Goal: Information Seeking & Learning: Learn about a topic

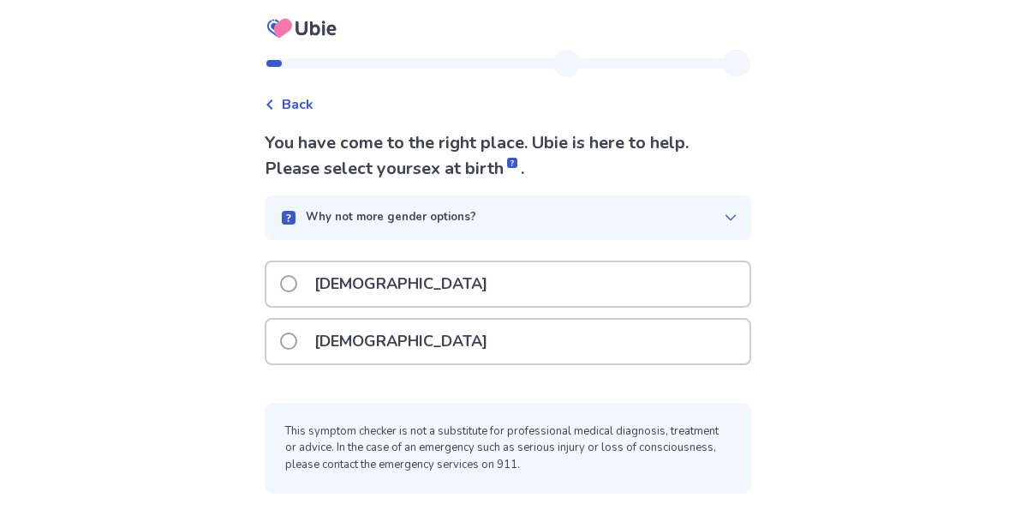
click at [296, 283] on span at bounding box center [288, 283] width 17 height 17
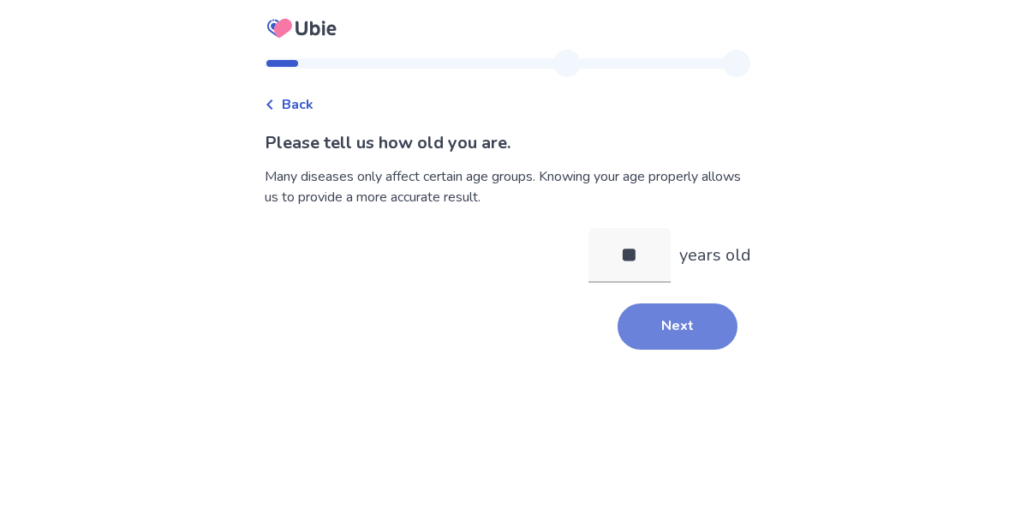
type input "**"
click at [646, 348] on button "Next" at bounding box center [677, 326] width 120 height 46
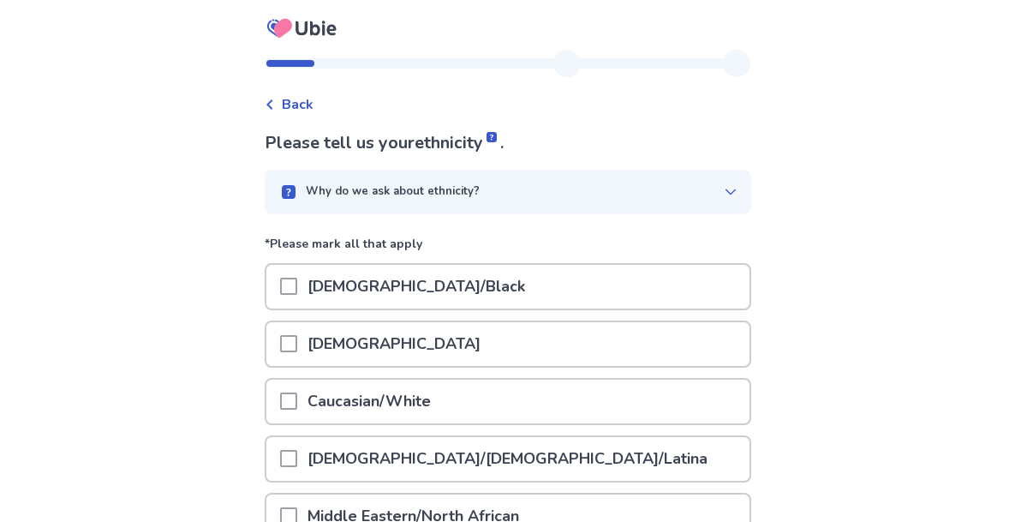
click at [295, 401] on span at bounding box center [288, 400] width 17 height 17
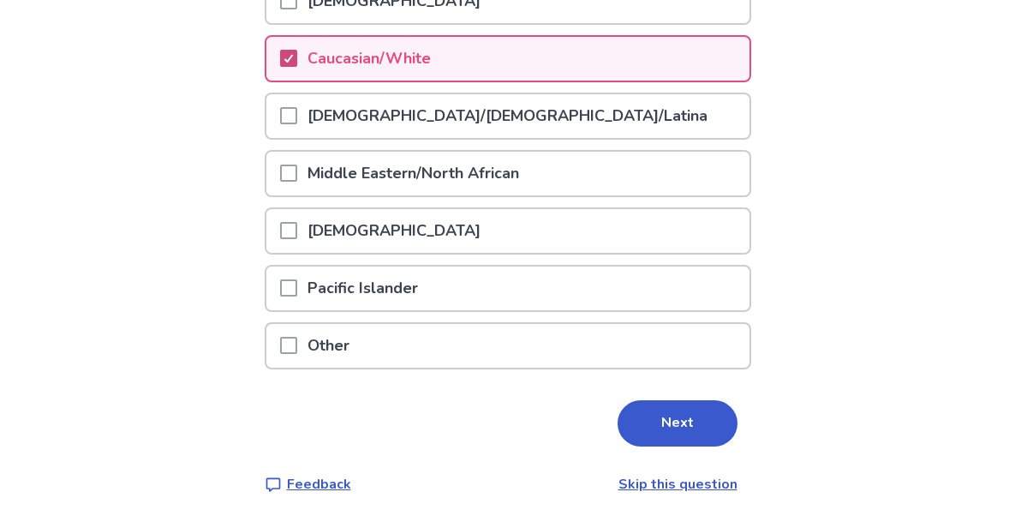
scroll to position [342, 0]
click at [641, 429] on button "Next" at bounding box center [677, 424] width 120 height 46
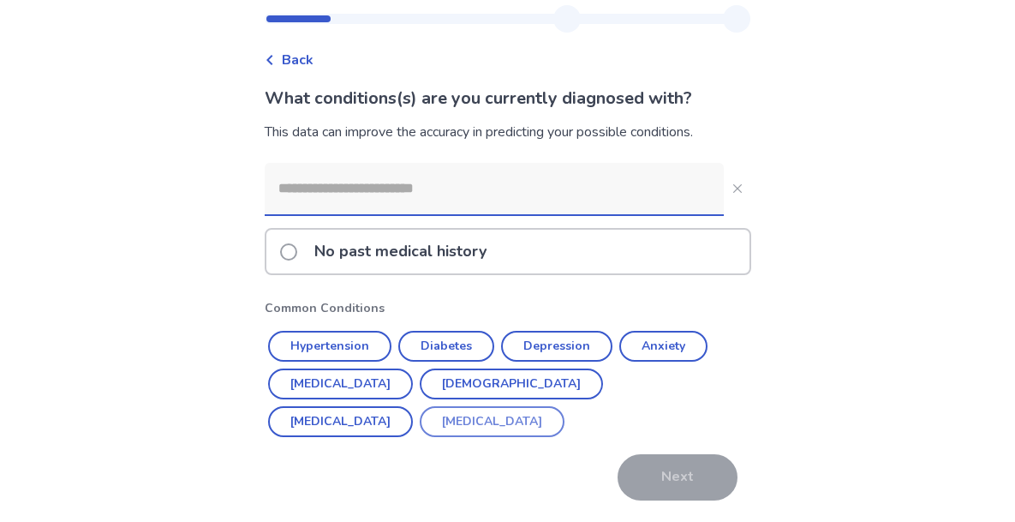
scroll to position [51, 0]
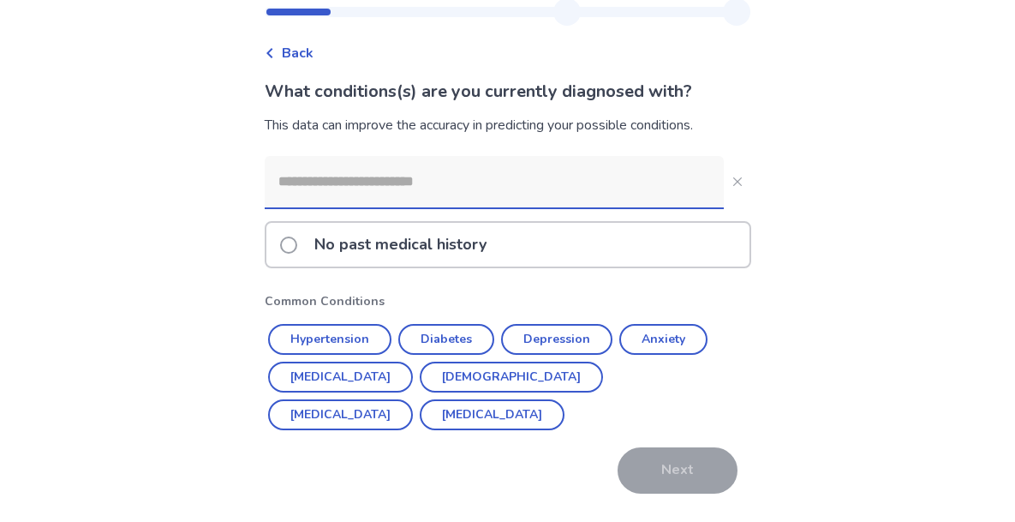
click at [297, 246] on span at bounding box center [288, 244] width 17 height 17
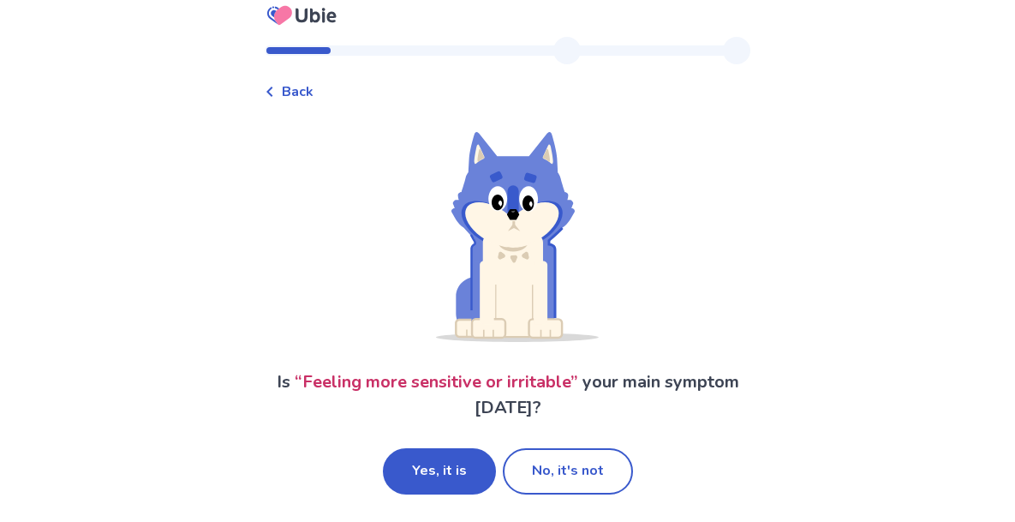
scroll to position [13, 0]
click at [434, 474] on button "Yes, it is" at bounding box center [439, 471] width 113 height 46
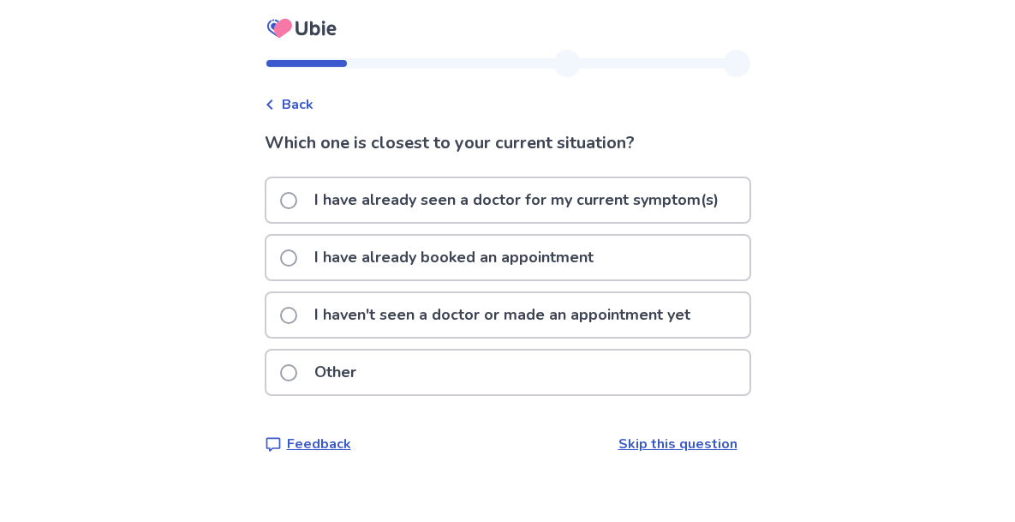
click at [297, 319] on span at bounding box center [288, 315] width 17 height 17
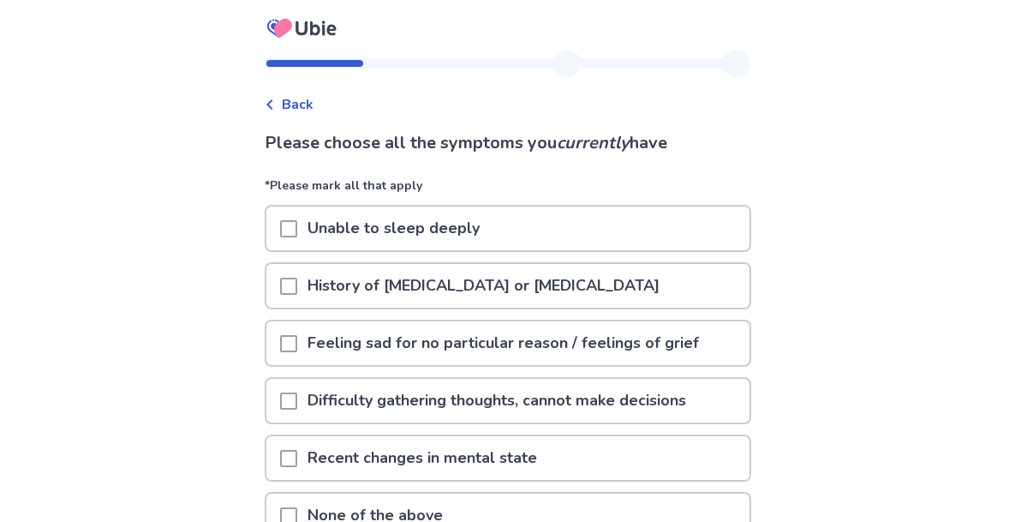
click at [297, 226] on span at bounding box center [288, 228] width 17 height 17
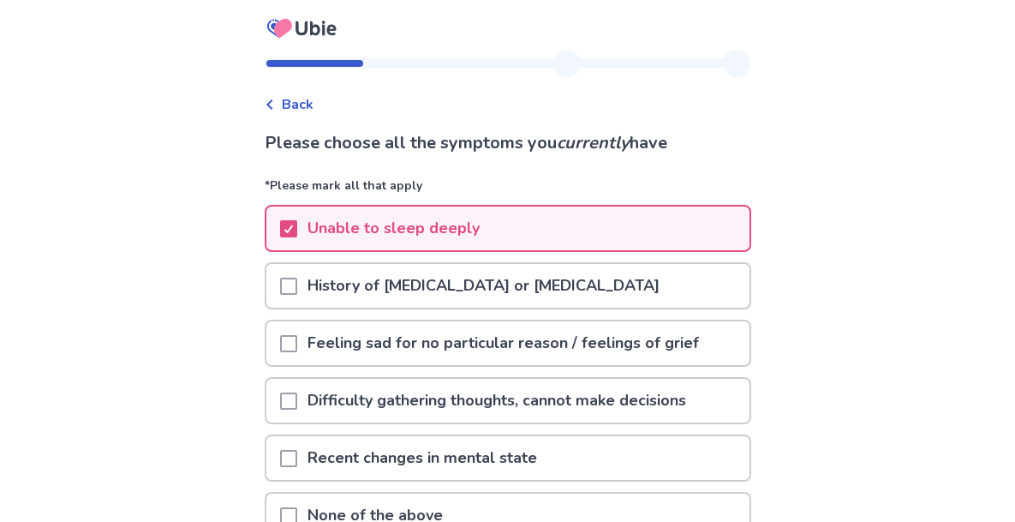
click at [296, 401] on span at bounding box center [288, 400] width 17 height 17
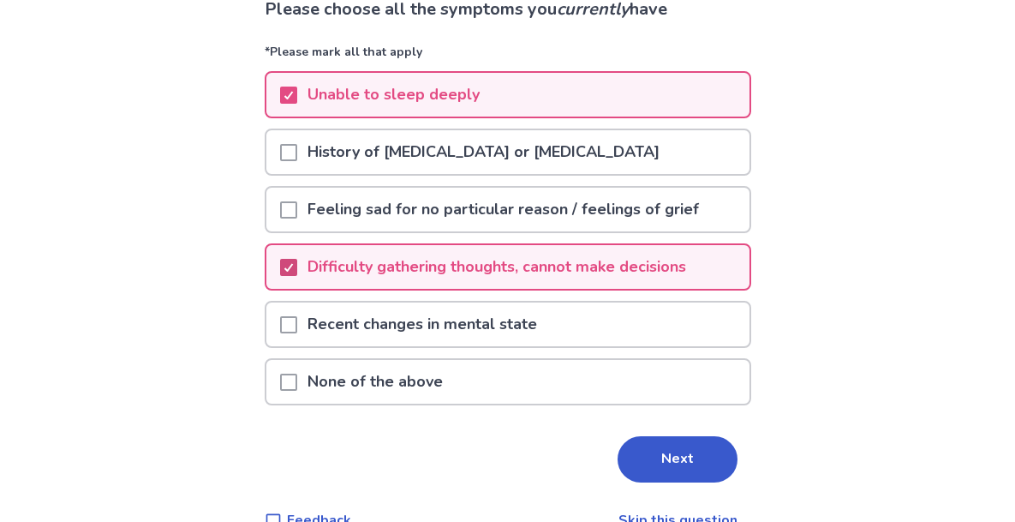
scroll to position [136, 0]
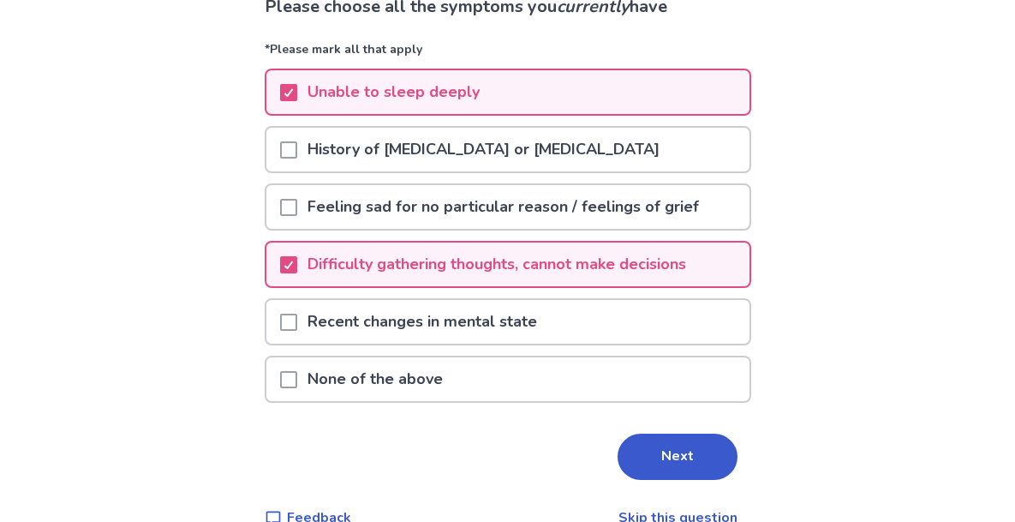
click at [297, 206] on span at bounding box center [288, 207] width 17 height 17
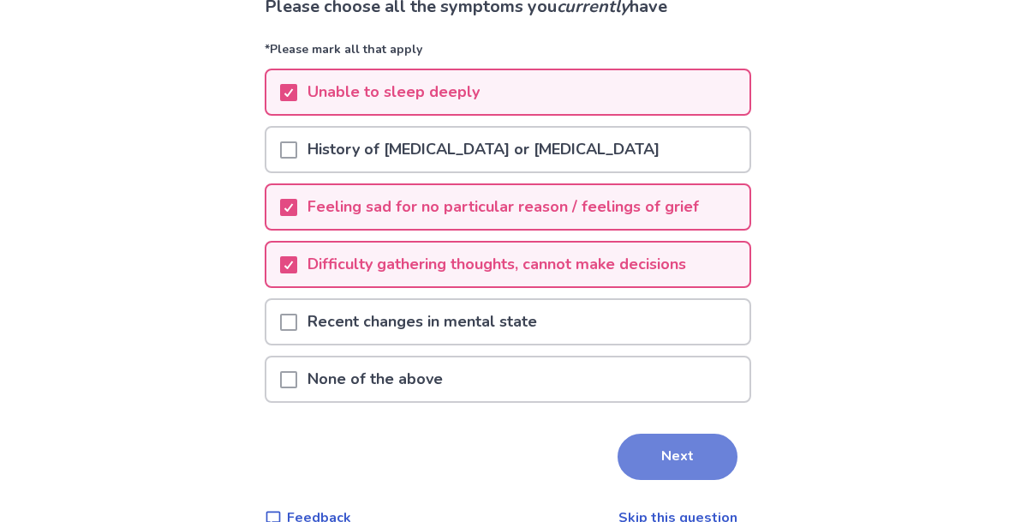
click at [635, 470] on button "Next" at bounding box center [677, 456] width 120 height 46
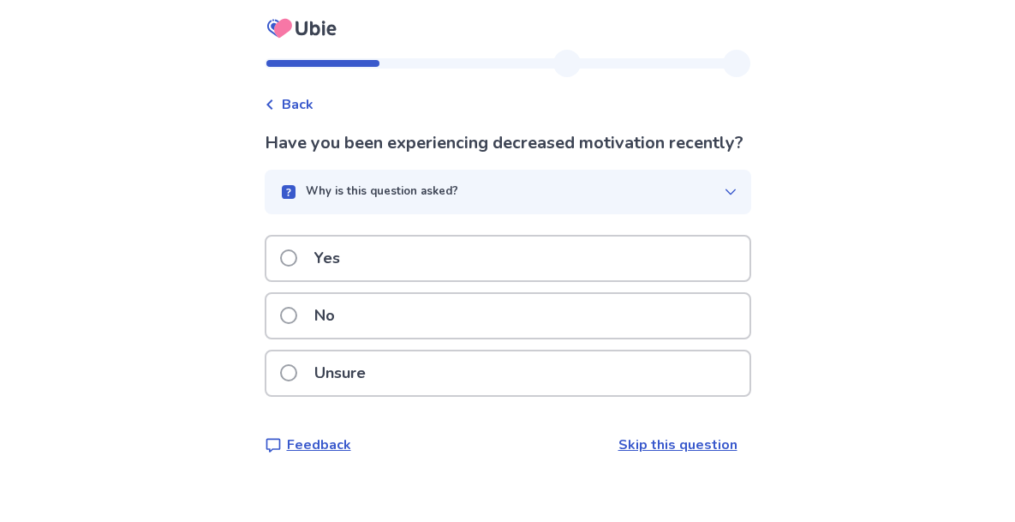
click at [297, 266] on span at bounding box center [288, 257] width 17 height 17
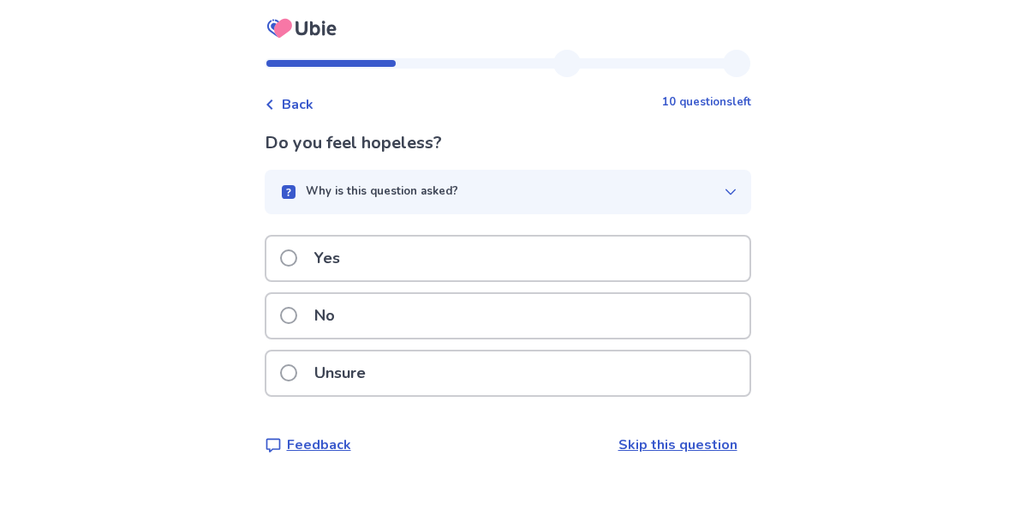
click at [291, 314] on span at bounding box center [288, 315] width 17 height 17
click at [297, 315] on span at bounding box center [288, 315] width 17 height 17
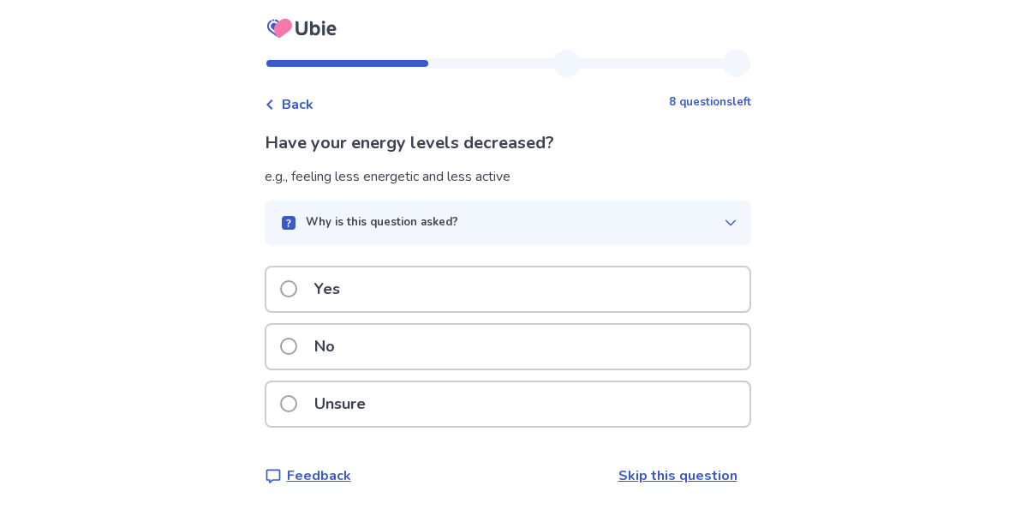
click at [297, 287] on span at bounding box center [288, 288] width 17 height 17
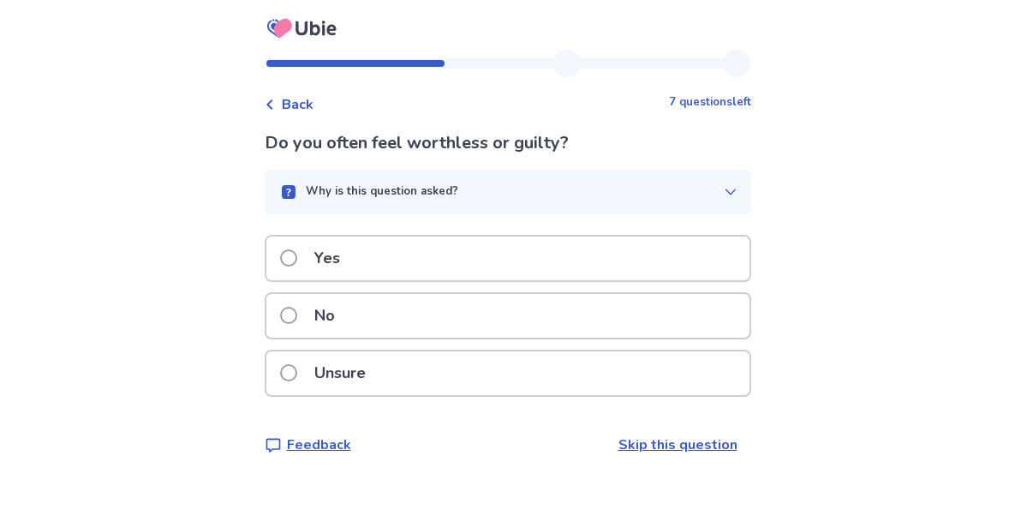
click at [293, 376] on span at bounding box center [288, 372] width 17 height 17
click at [297, 259] on span at bounding box center [288, 257] width 17 height 17
click at [297, 255] on span at bounding box center [288, 257] width 17 height 17
click at [297, 313] on span at bounding box center [288, 315] width 17 height 17
click at [297, 258] on span at bounding box center [288, 257] width 17 height 17
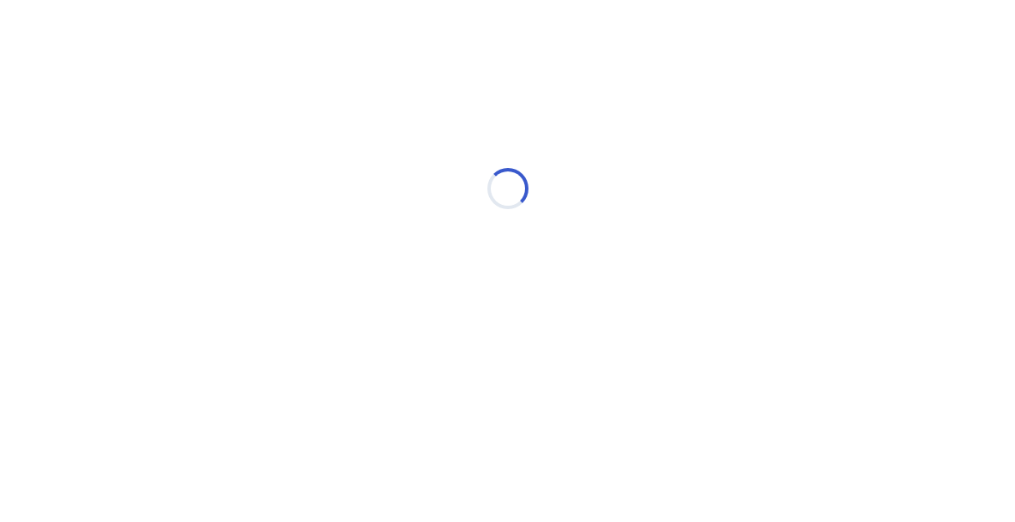
select select "*"
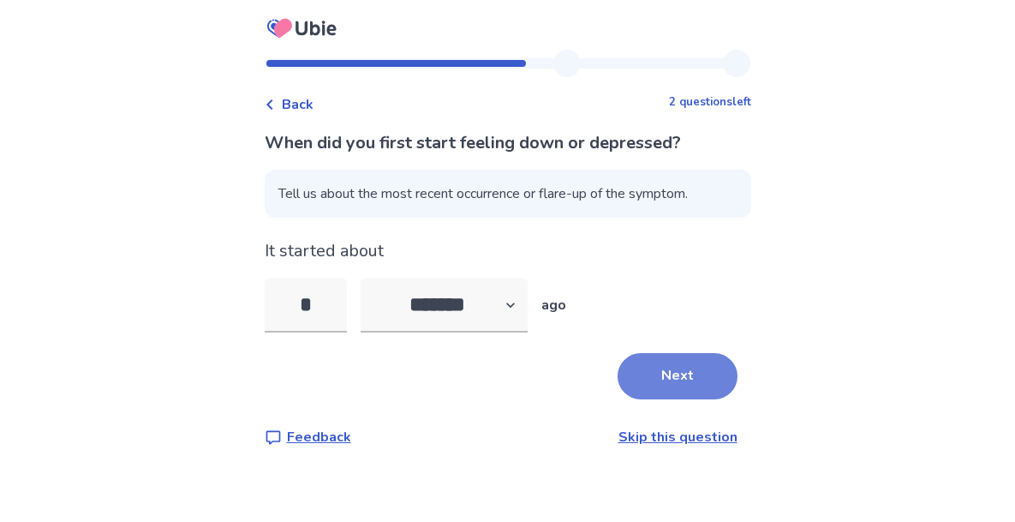
type input "*"
click at [632, 382] on button "Next" at bounding box center [677, 376] width 120 height 46
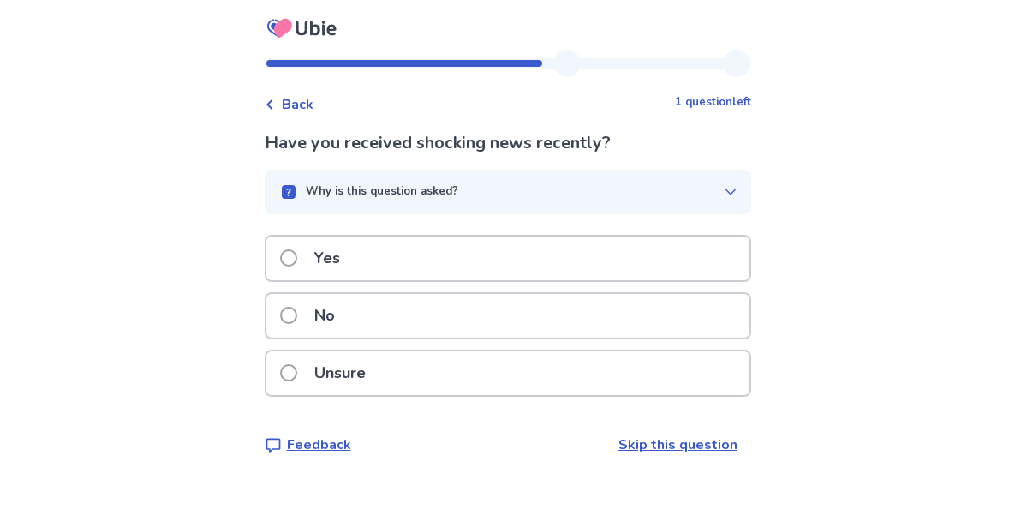
click at [297, 308] on span at bounding box center [288, 315] width 17 height 17
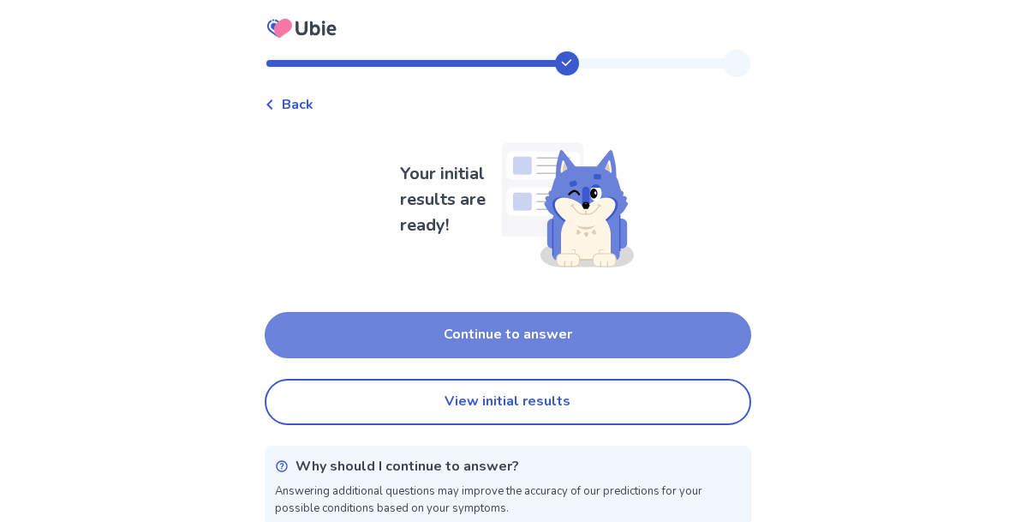
click at [432, 334] on button "Continue to answer" at bounding box center [508, 335] width 486 height 46
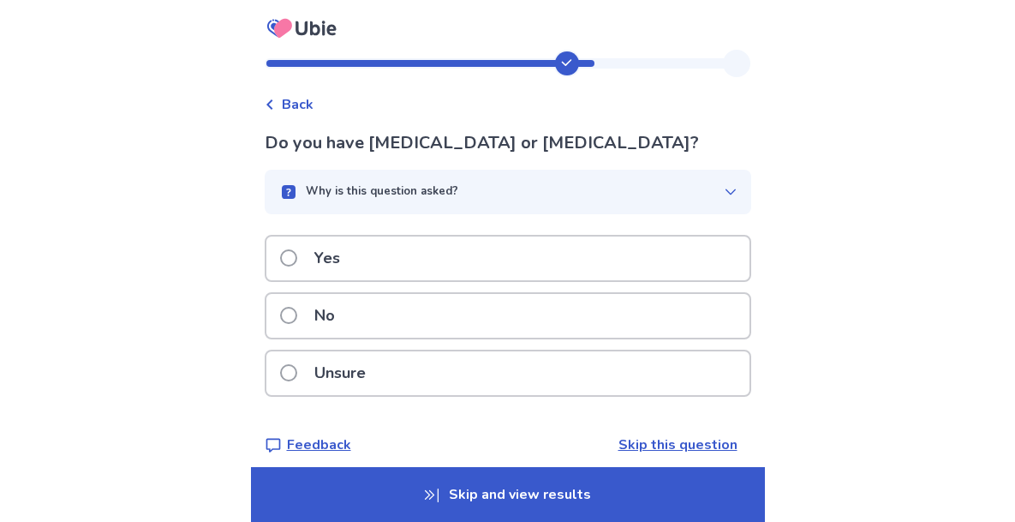
click at [297, 313] on span at bounding box center [288, 315] width 17 height 17
click at [297, 259] on span at bounding box center [288, 257] width 17 height 17
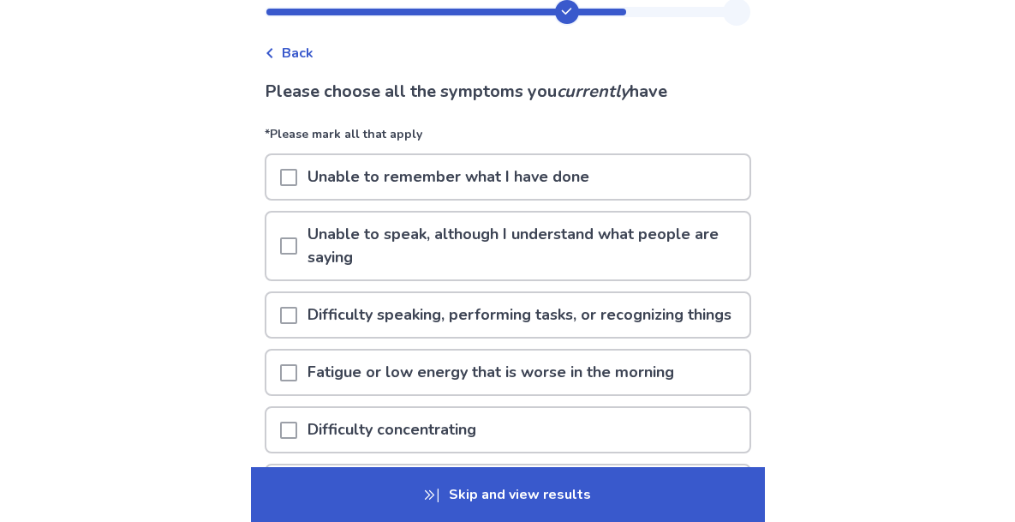
scroll to position [65, 0]
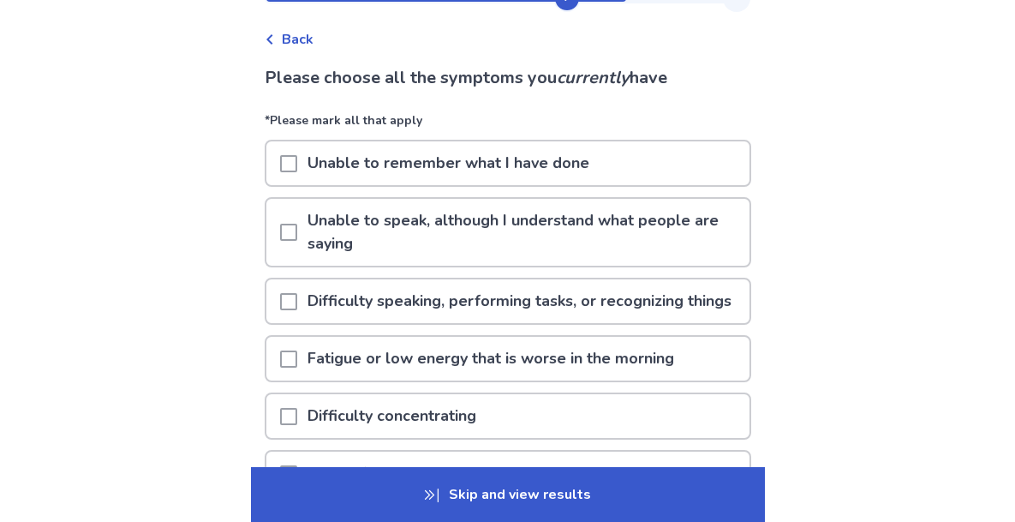
click at [297, 367] on span at bounding box center [288, 358] width 17 height 17
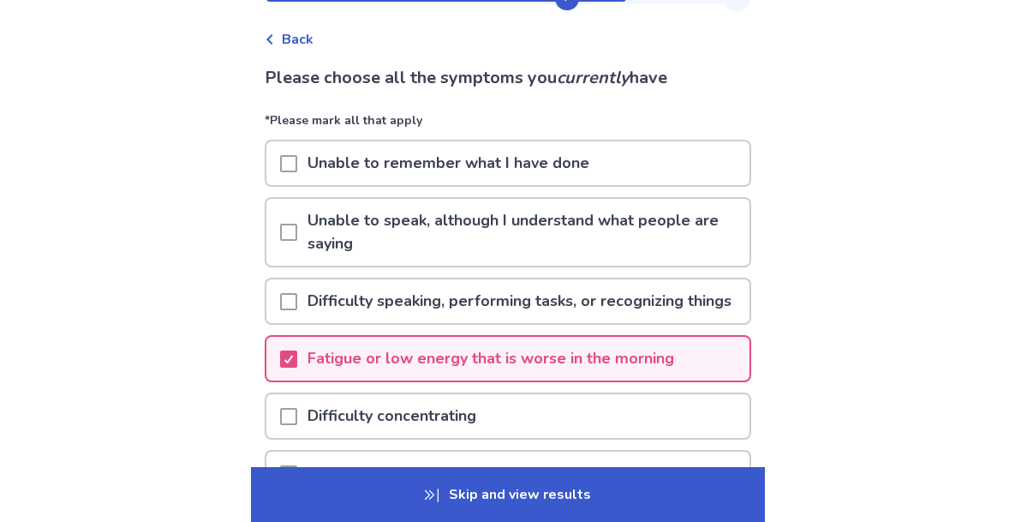
click at [297, 425] on span at bounding box center [288, 416] width 17 height 17
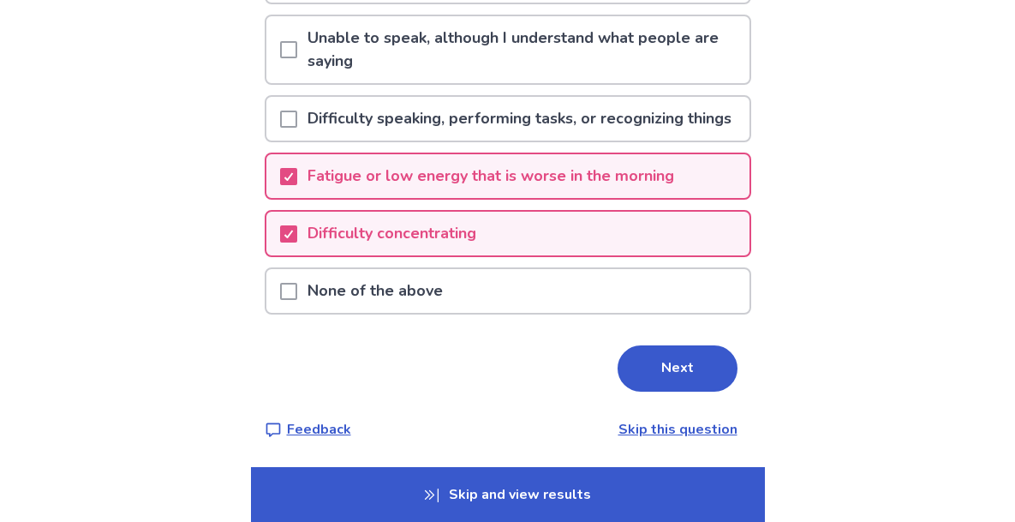
scroll to position [271, 0]
click at [671, 374] on button "Next" at bounding box center [677, 368] width 120 height 46
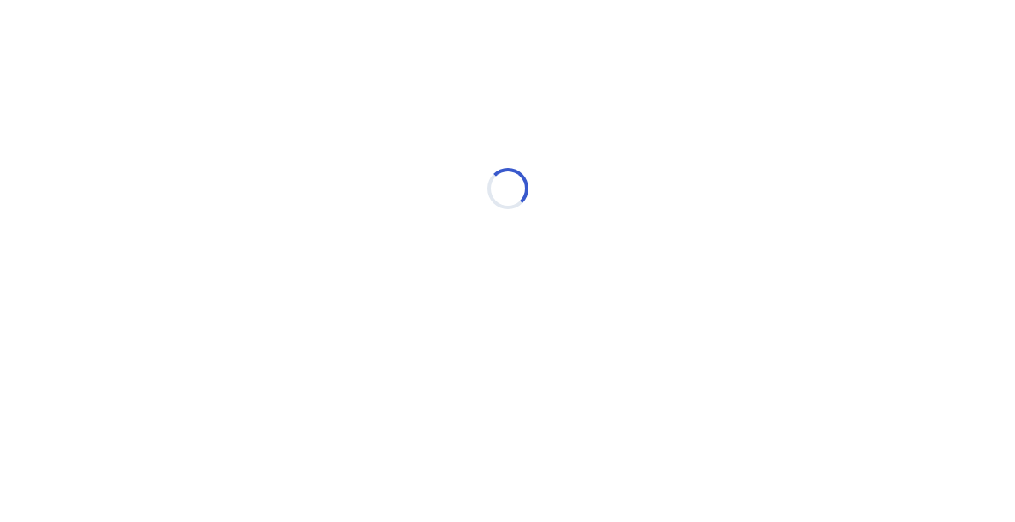
scroll to position [0, 0]
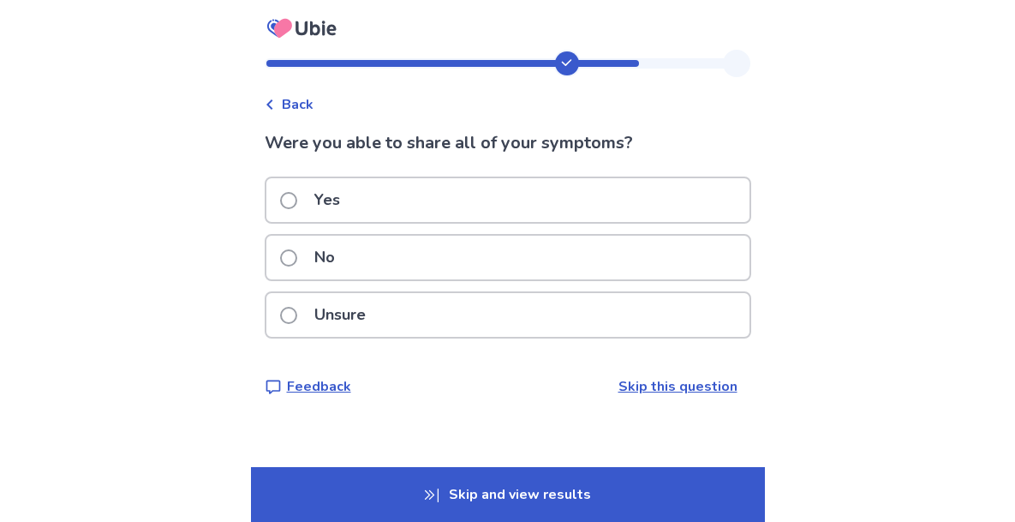
click at [296, 252] on span at bounding box center [288, 257] width 17 height 17
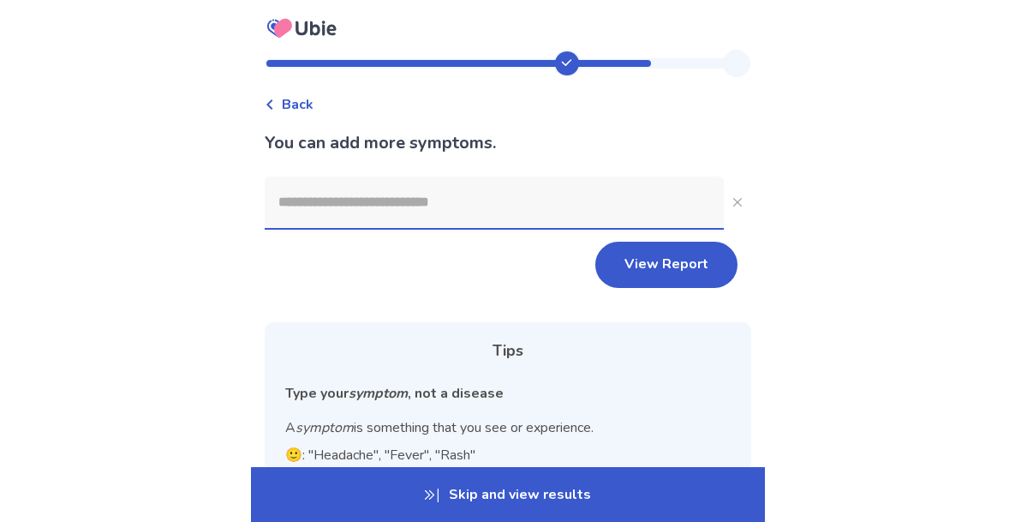
click at [319, 210] on input at bounding box center [494, 201] width 459 height 51
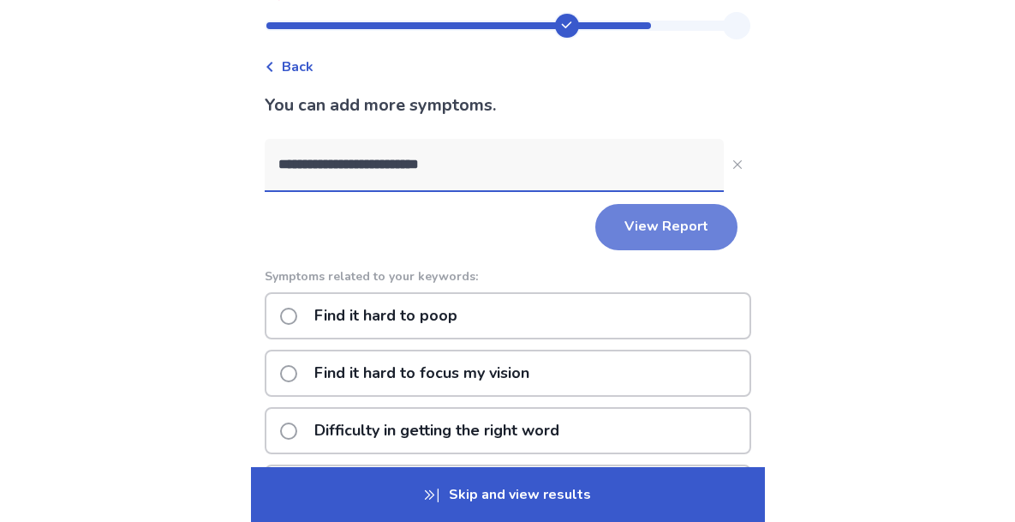
scroll to position [46, 0]
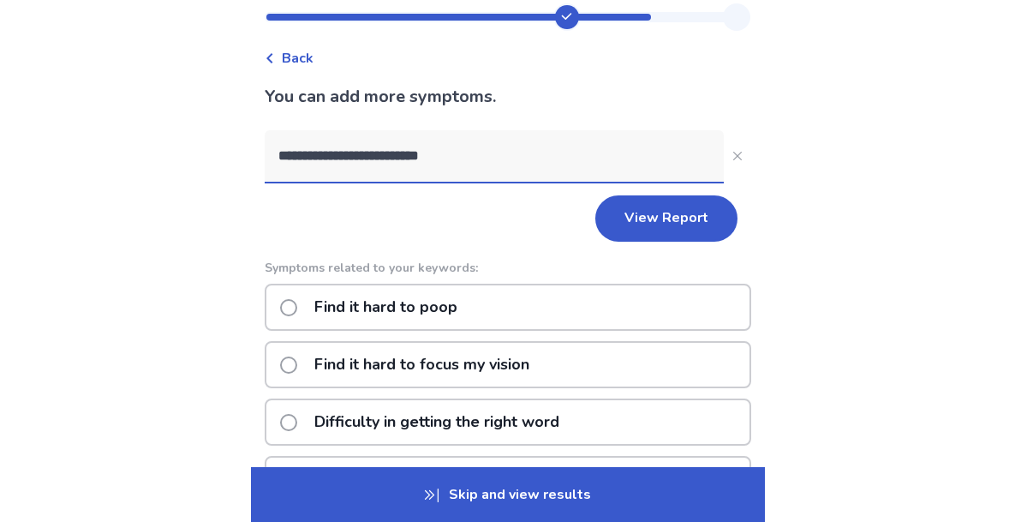
type input "**********"
click at [297, 419] on span at bounding box center [288, 422] width 17 height 17
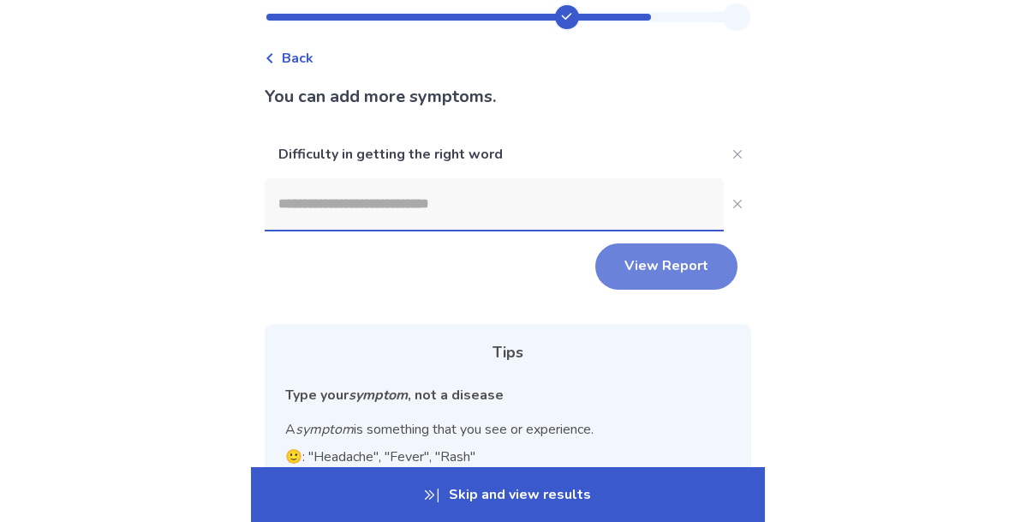
click at [632, 269] on button "View Report" at bounding box center [666, 266] width 142 height 46
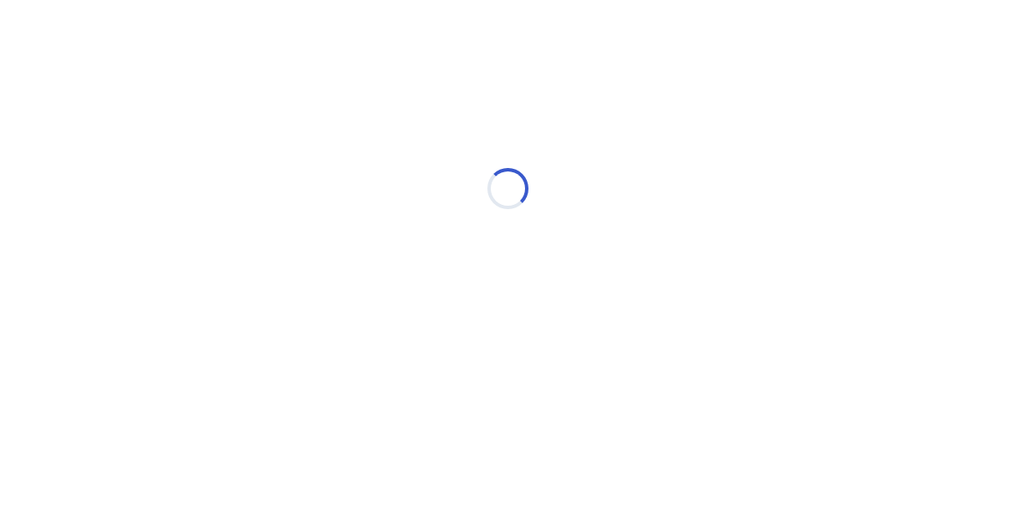
scroll to position [0, 0]
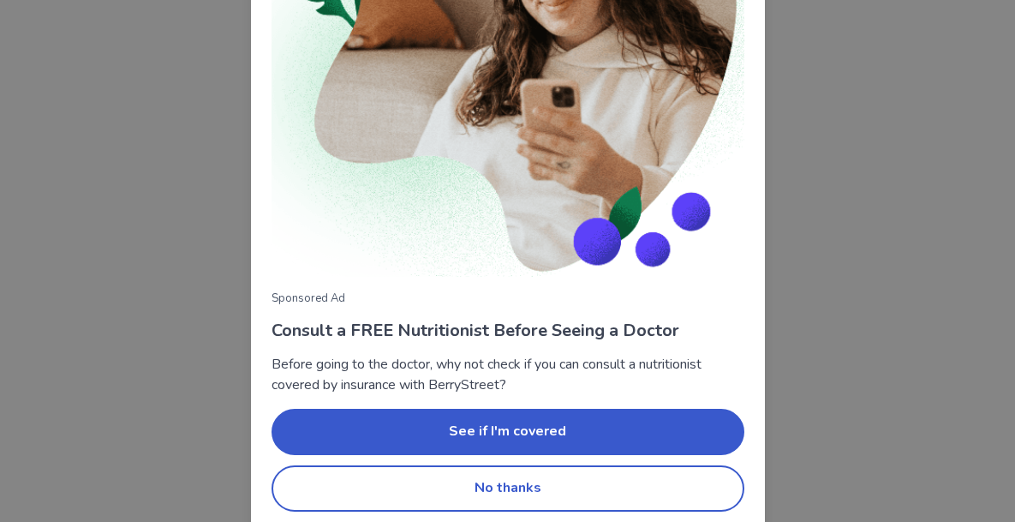
scroll to position [227, 0]
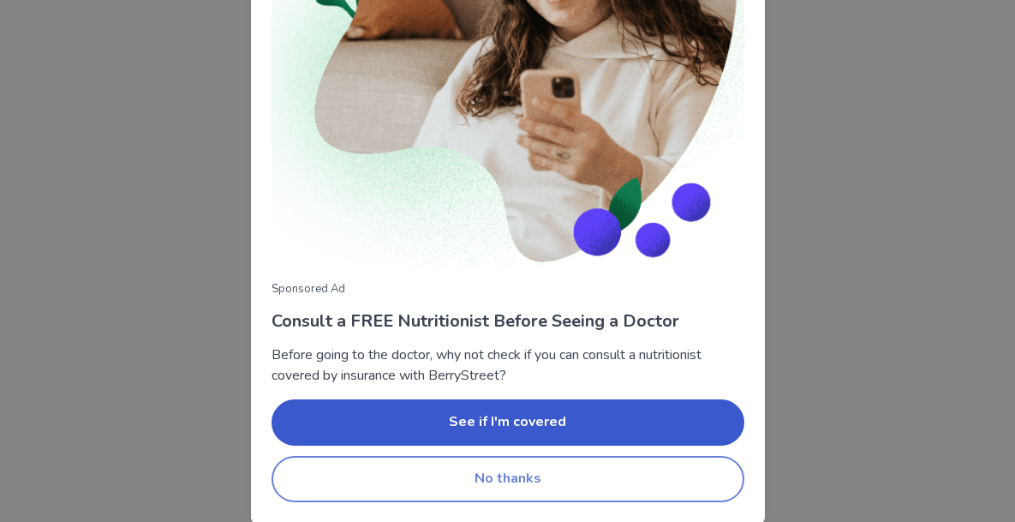
click at [511, 481] on button "No thanks" at bounding box center [507, 479] width 473 height 46
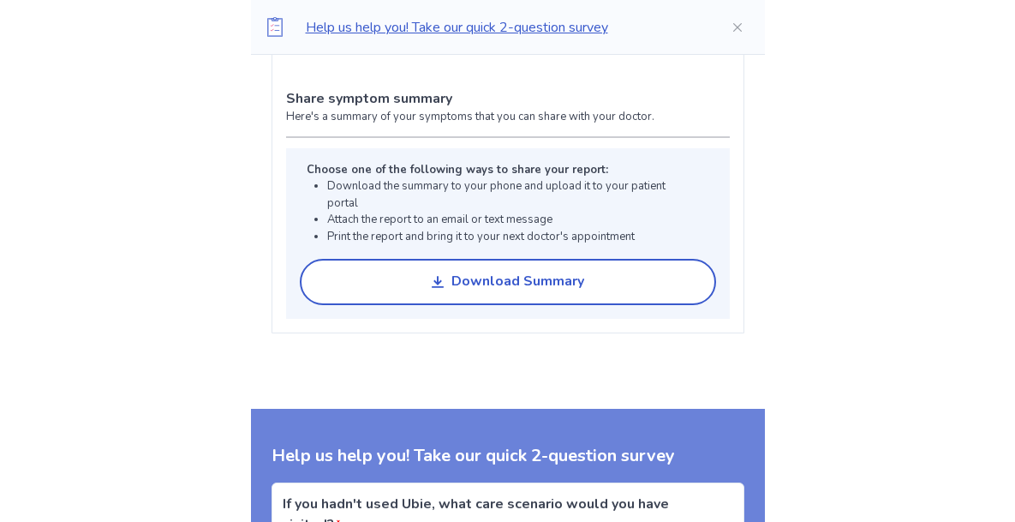
scroll to position [1345, 0]
